Goal: Information Seeking & Learning: Understand process/instructions

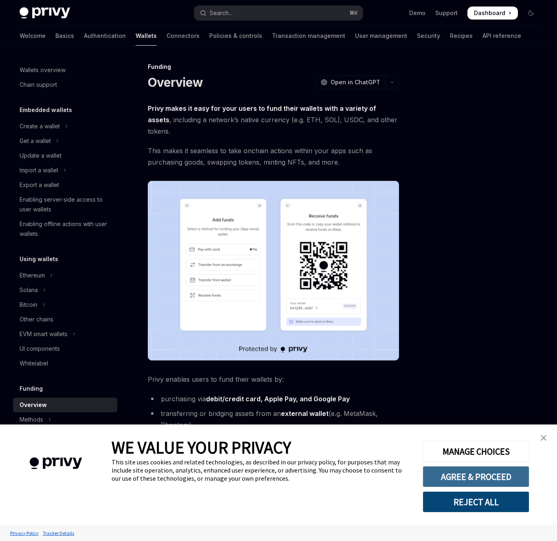
click at [447, 472] on button "AGREE & PROCEED" at bounding box center [476, 476] width 107 height 21
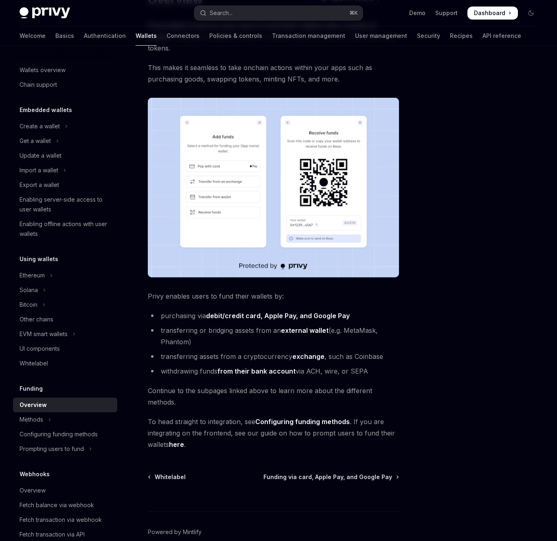
scroll to position [112, 0]
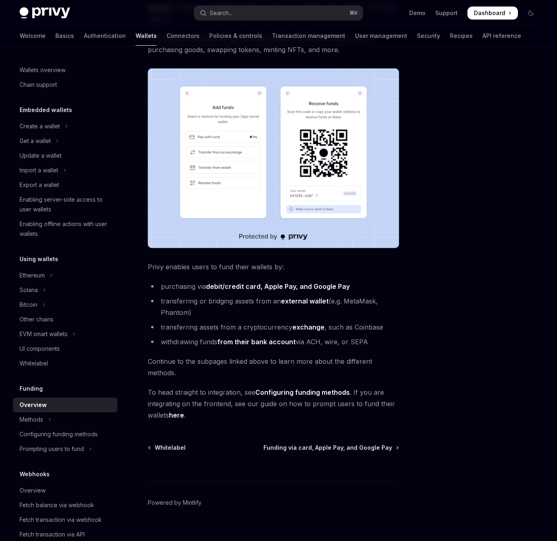
click at [262, 338] on link "from their bank account" at bounding box center [257, 342] width 78 height 9
type textarea "*"
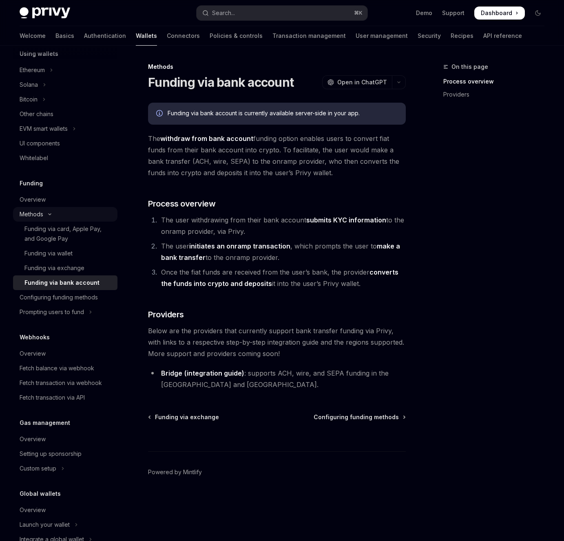
scroll to position [227, 0]
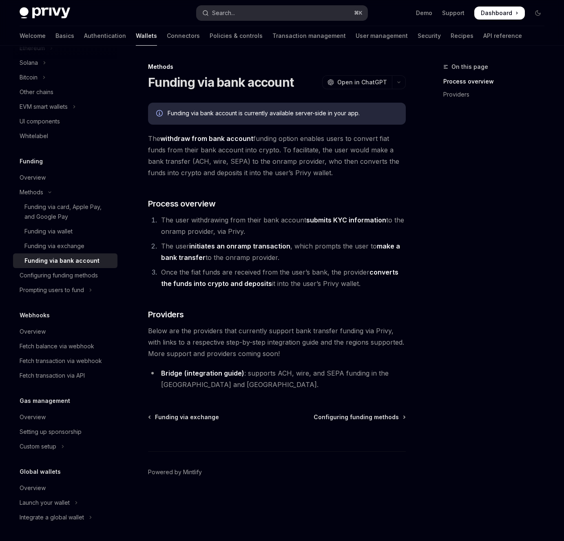
click at [233, 8] on div "Search..." at bounding box center [223, 13] width 23 height 10
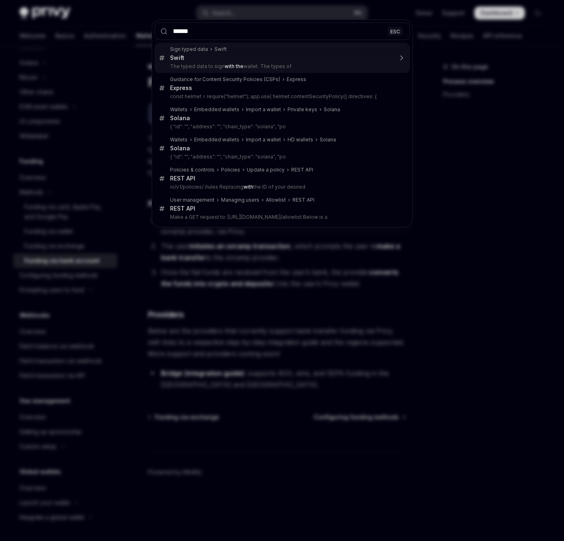
type input "*******"
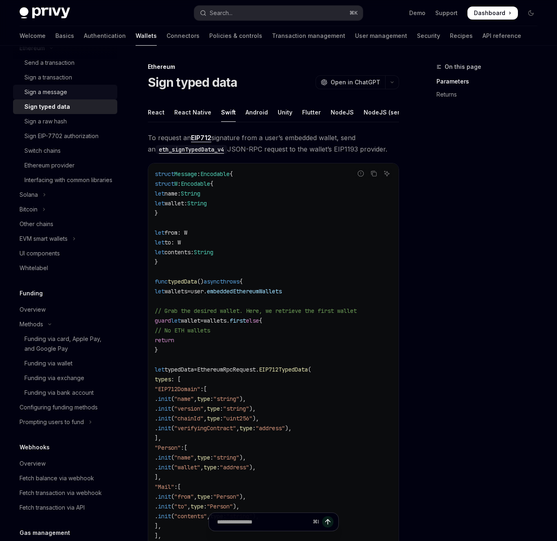
type textarea "*"
